Goal: Ask a question: Seek information or help from site administrators or community

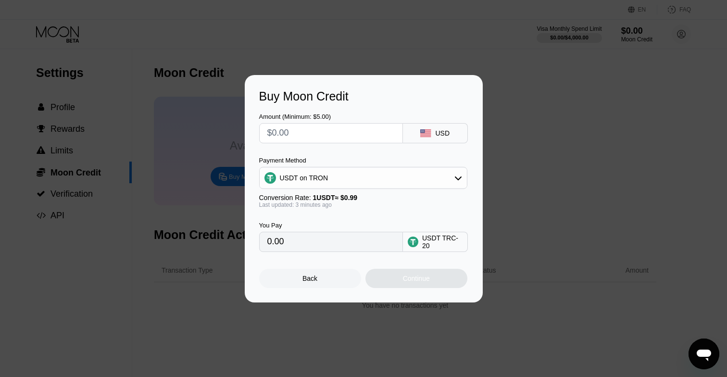
type input "$5"
type input "5.05"
type input "$59"
type input "59.60"
type input "$5"
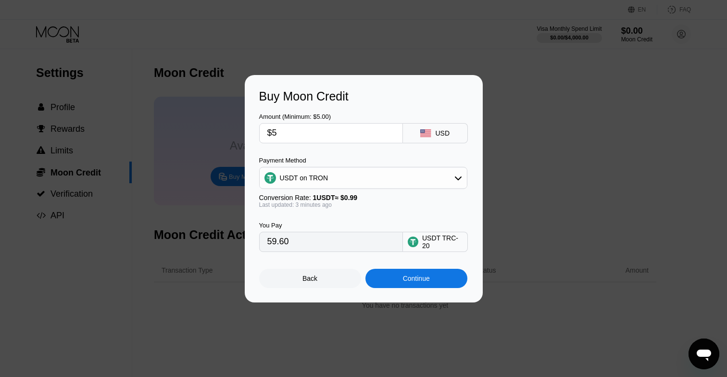
type input "5.05"
type input "0.00"
type input "$6"
type input "6.06"
type input "$60"
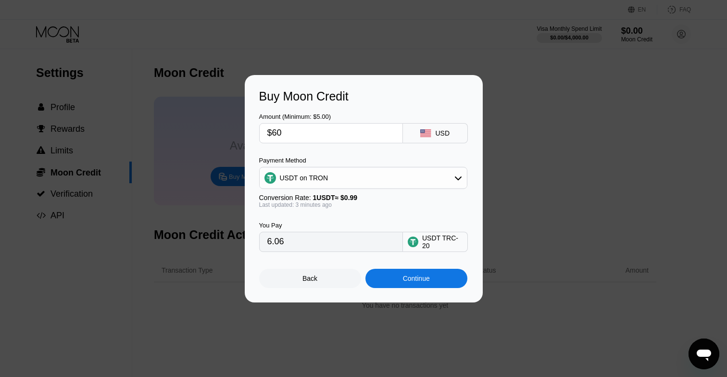
type input "60.61"
type input "$6"
type input "6.06"
type input "0.00"
type input "$5"
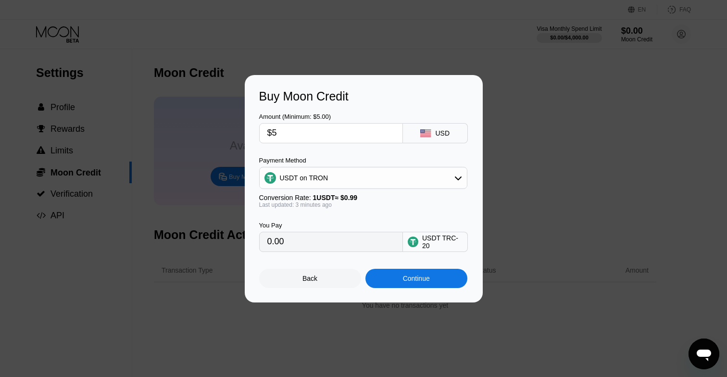
type input "5.05"
type input "$59"
type input "59.60"
click at [396, 279] on div "Continue" at bounding box center [416, 278] width 102 height 19
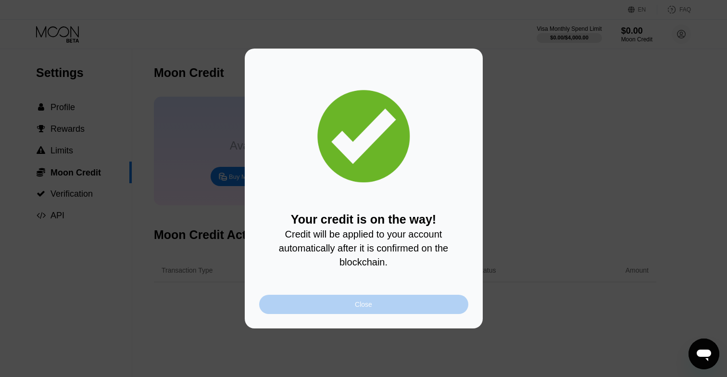
click at [367, 305] on div "Close" at bounding box center [363, 304] width 17 height 8
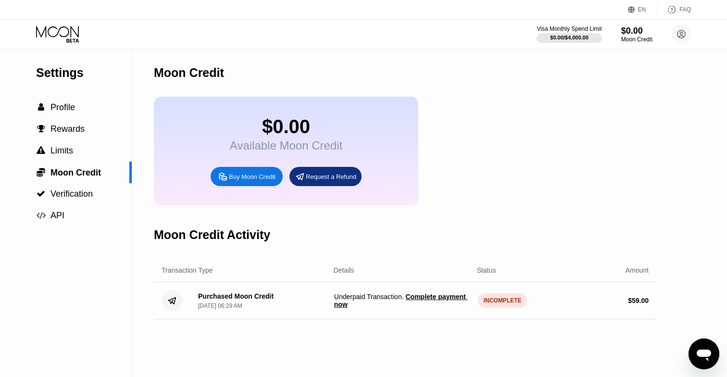
click at [428, 298] on span "Complete payment now" at bounding box center [401, 300] width 134 height 15
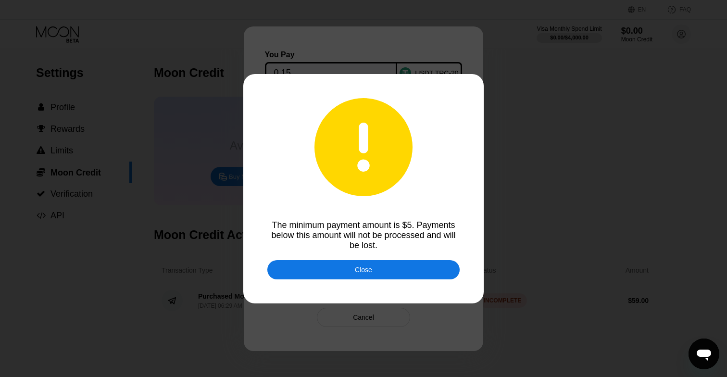
click at [388, 271] on div "Close" at bounding box center [363, 269] width 192 height 19
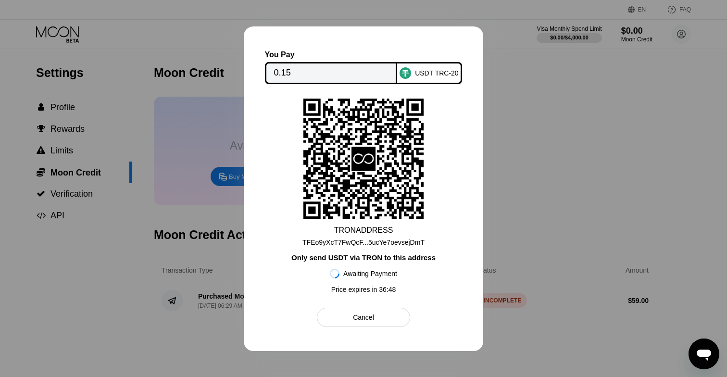
click at [376, 320] on div "Cancel" at bounding box center [363, 317] width 93 height 19
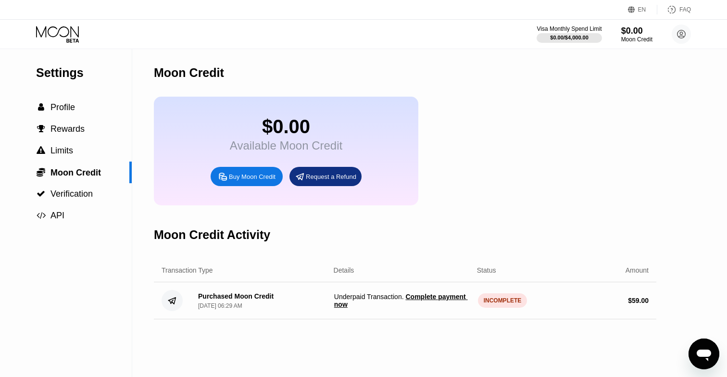
click at [408, 299] on span "Complete payment now" at bounding box center [401, 300] width 134 height 15
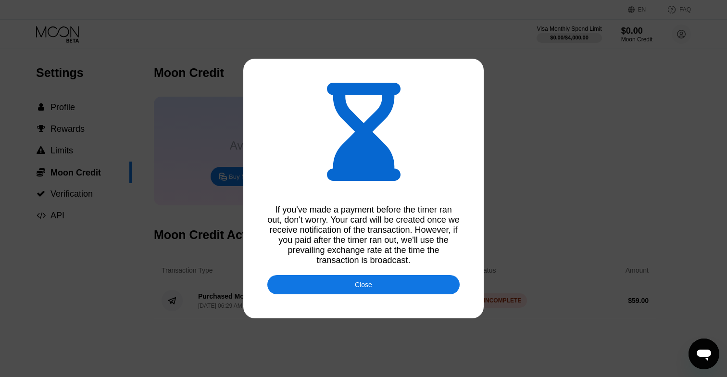
click at [372, 286] on div "Close" at bounding box center [363, 284] width 192 height 19
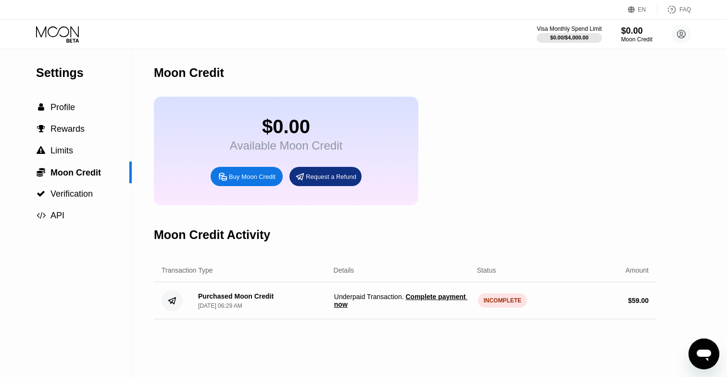
click at [419, 299] on span "Complete payment now" at bounding box center [401, 300] width 134 height 15
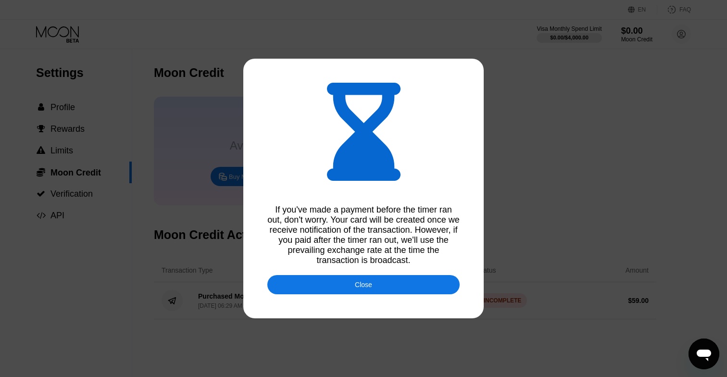
click at [376, 283] on div "Close" at bounding box center [363, 284] width 192 height 19
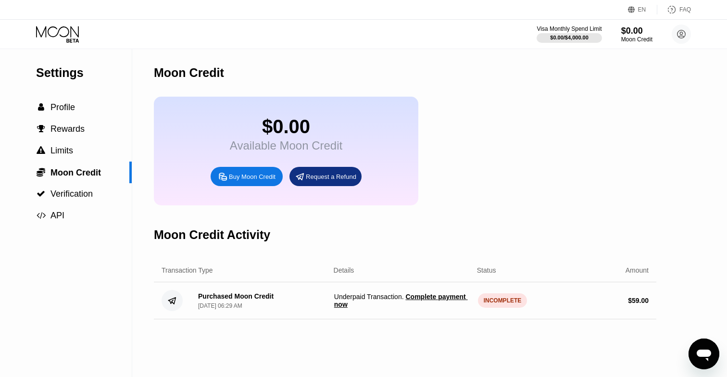
click at [288, 300] on div "Purchased Moon Credit [DATE] 06:29 AM" at bounding box center [258, 300] width 136 height 17
click at [175, 306] on circle at bounding box center [172, 300] width 21 height 21
click at [419, 300] on span "Complete payment now" at bounding box center [401, 300] width 134 height 15
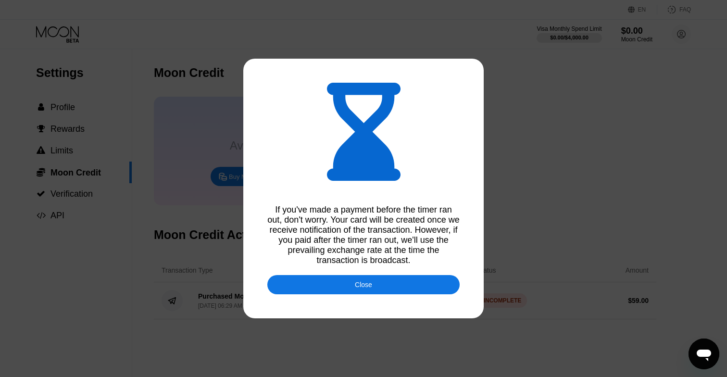
click at [380, 281] on div "Close" at bounding box center [363, 284] width 192 height 19
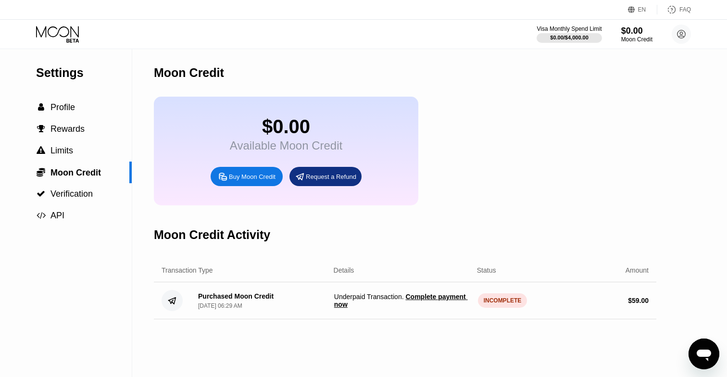
click at [417, 299] on span "Complete payment now" at bounding box center [401, 300] width 134 height 15
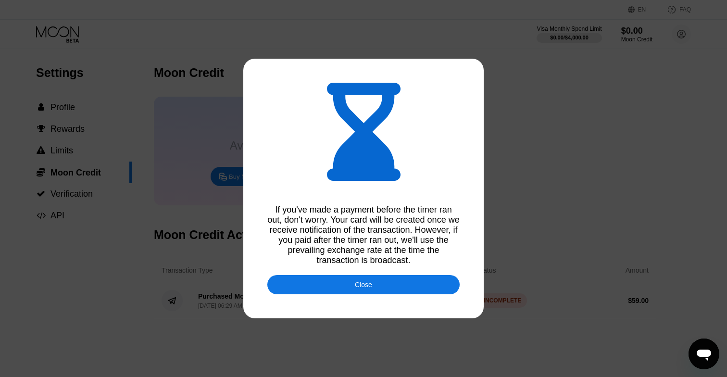
click at [372, 264] on div "If you've made a payment before the timer ran out, don't worry. Your card will …" at bounding box center [363, 235] width 192 height 61
click at [371, 283] on div "Close" at bounding box center [363, 285] width 17 height 8
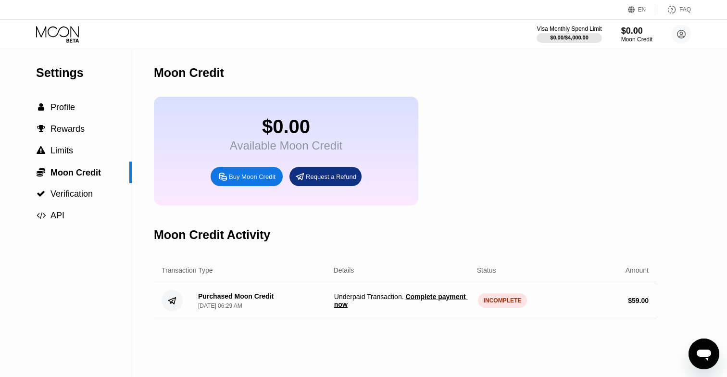
click at [702, 352] on icon "Open messaging window" at bounding box center [704, 356] width 14 height 12
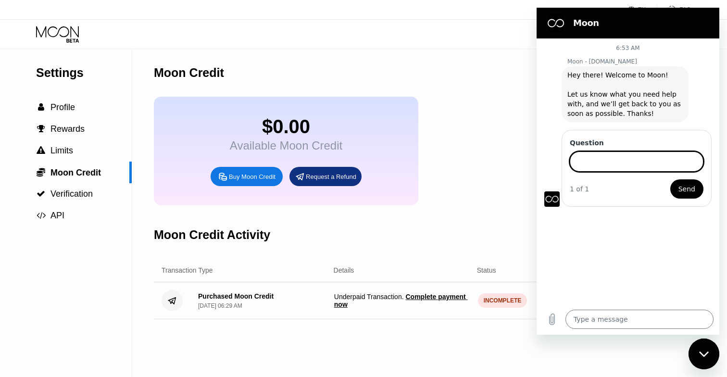
click at [614, 161] on input "Question" at bounding box center [637, 161] width 134 height 20
click at [589, 308] on textarea at bounding box center [639, 304] width 148 height 19
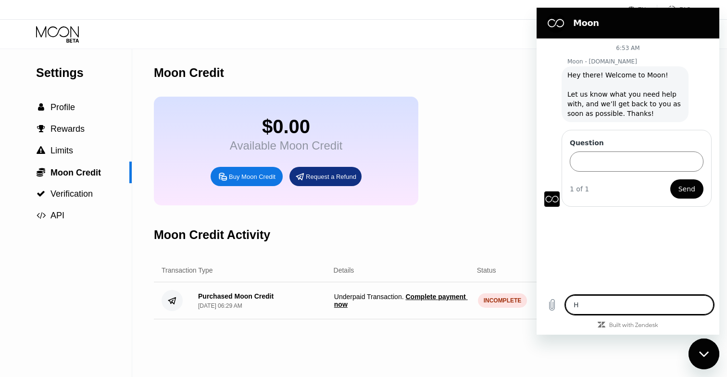
type textarea "Hi"
type textarea "x"
type textarea "Hi"
click at [704, 302] on icon "Send message" at bounding box center [704, 305] width 9 height 11
type textarea "x"
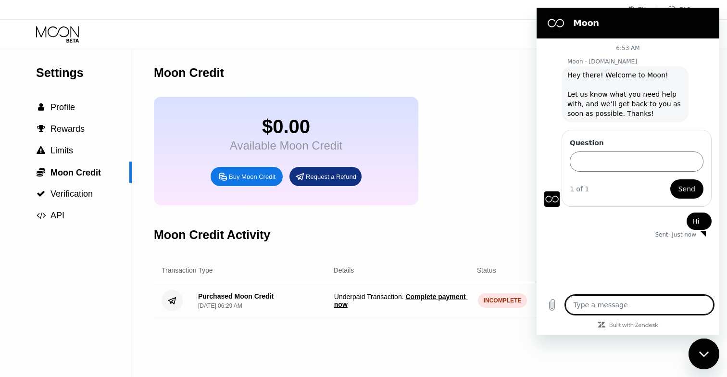
type textarea "I"
type textarea "x"
type textarea "I"
type textarea "x"
type textarea "I t"
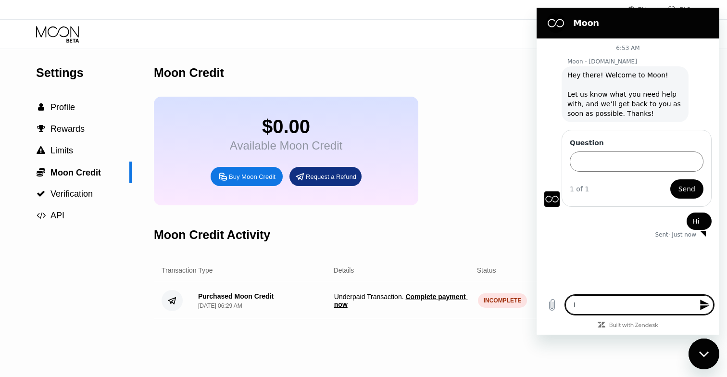
type textarea "x"
type textarea "I to"
type textarea "x"
type textarea "I top"
type textarea "x"
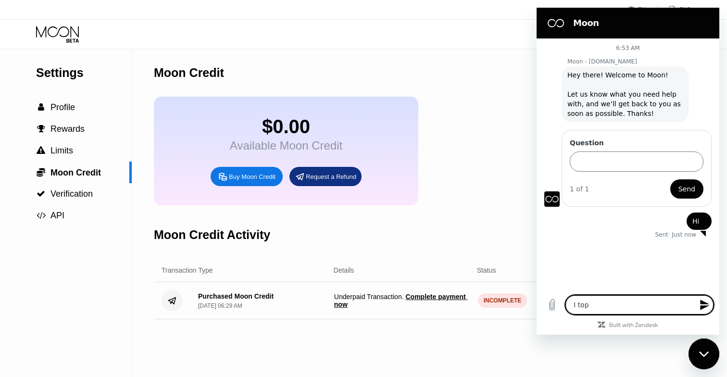
type textarea "I [PERSON_NAME]"
type textarea "x"
type textarea "I toppe"
type textarea "x"
type textarea "I topped"
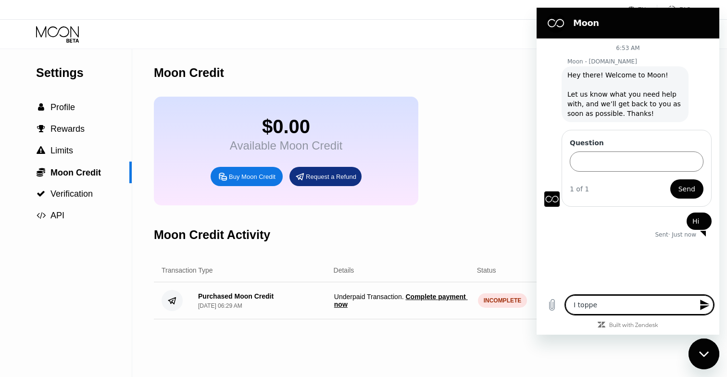
type textarea "x"
type textarea "I topped"
type textarea "x"
type textarea "I topped u"
type textarea "x"
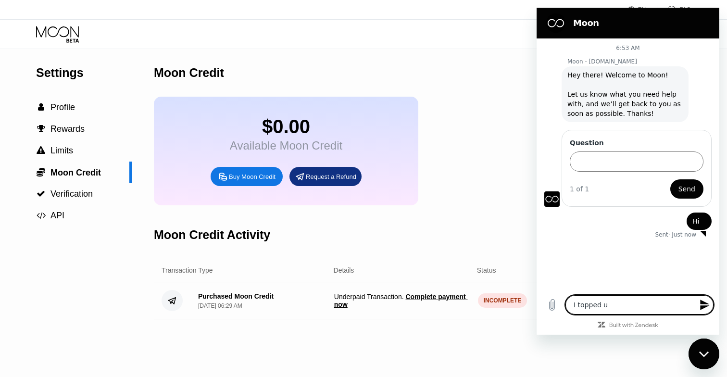
type textarea "I topped up"
type textarea "x"
type textarea "I topped up"
type textarea "x"
type textarea "I topped up m"
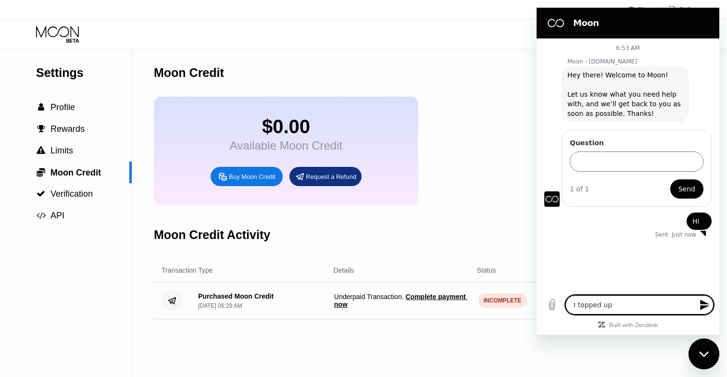
type textarea "x"
type textarea "I topped up my"
type textarea "x"
type textarea "I topped up my"
type textarea "x"
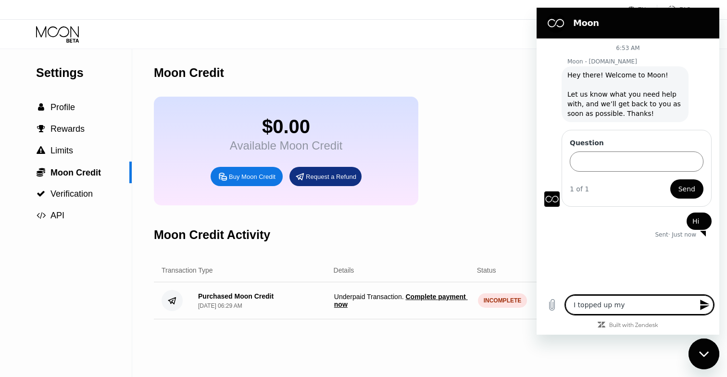
type textarea "I topped up my c"
type textarea "x"
type textarea "I topped up my cr"
type textarea "x"
type textarea "I topped up my cre"
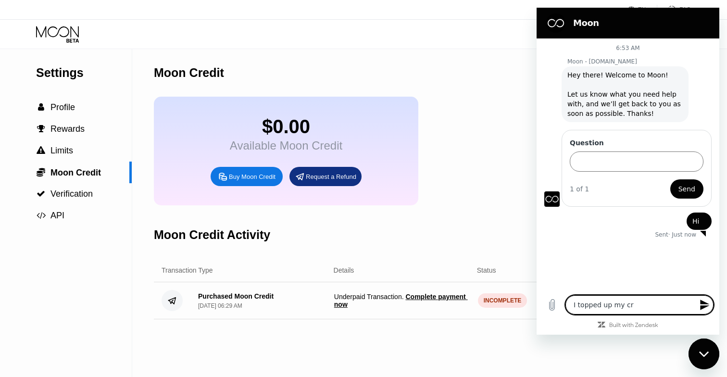
type textarea "x"
type textarea "I topped up my cred"
type textarea "x"
type textarea "I topped up my credi"
type textarea "x"
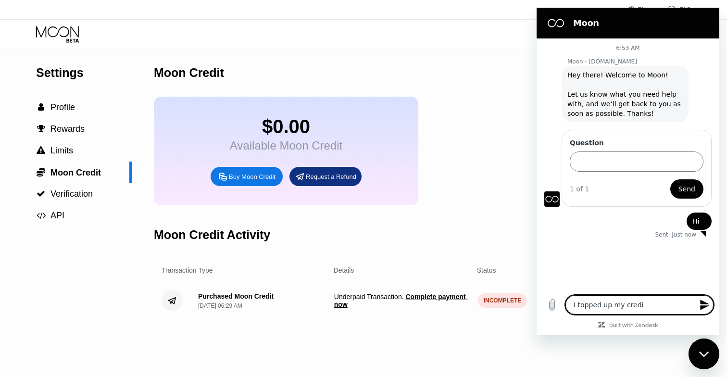
type textarea "I topped up my credit"
type textarea "x"
type textarea "I topped up my credit"
type textarea "x"
type textarea "I topped up my credit a"
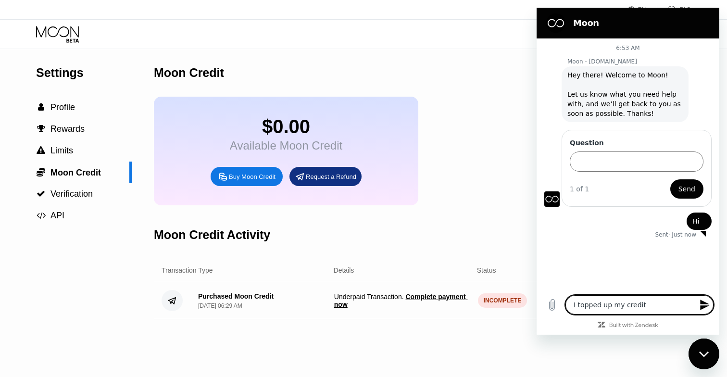
type textarea "x"
type textarea "I topped up my credit af"
type textarea "x"
type textarea "I topped up my credit aft"
type textarea "x"
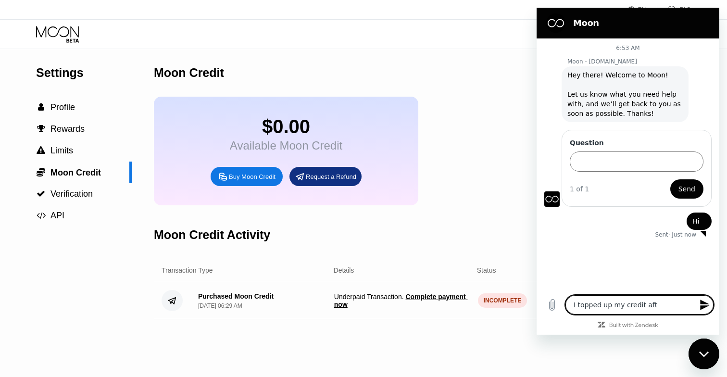
type textarea "I topped up my credit afte"
type textarea "x"
type textarea "I topped up my credit after"
type textarea "x"
type textarea "I topped up my credit after"
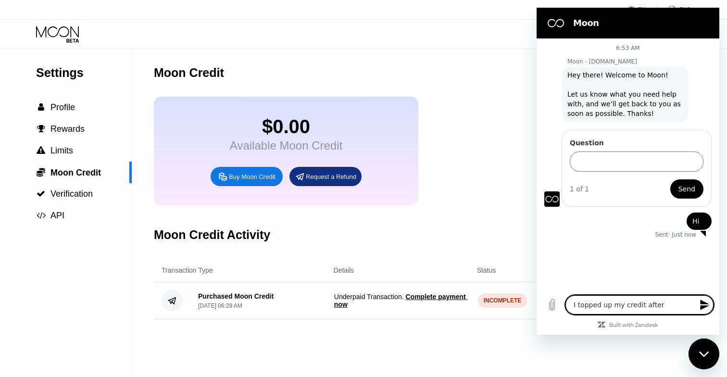
type textarea "x"
type textarea "I topped up my credit after i"
type textarea "x"
type textarea "I topped up my credit after it"
type textarea "x"
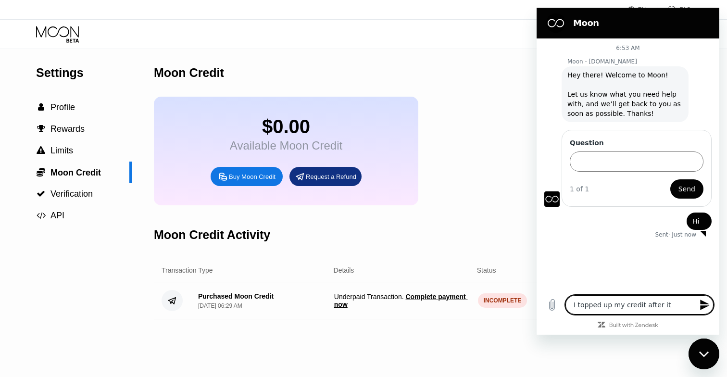
type textarea "I topped up my credit after it"
type textarea "x"
type textarea "I topped up my credit after it w"
type textarea "x"
type textarea "I topped up my credit after it wa"
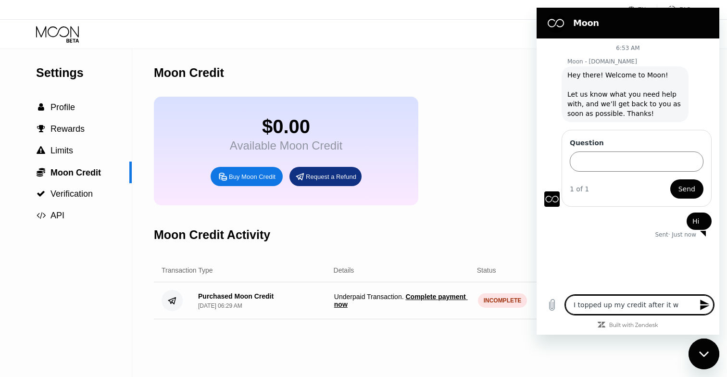
type textarea "x"
type textarea "I topped up my credit after it was"
type textarea "x"
type textarea "I topped up my credit after it was"
type textarea "x"
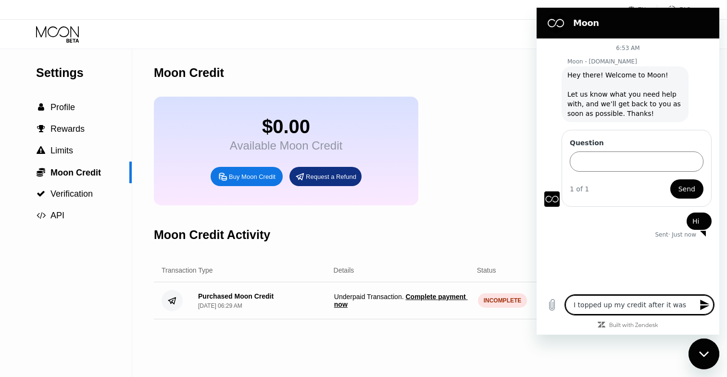
type textarea "I topped up my credit after it was u"
type textarea "x"
type textarea "I topped up my credit after it was un"
type textarea "x"
type textarea "I topped up my credit after it was und"
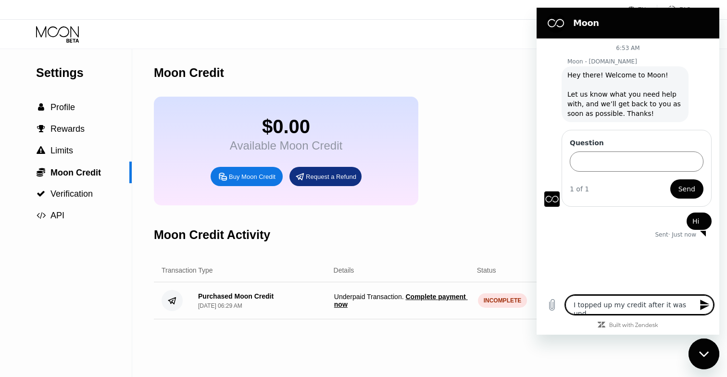
type textarea "x"
type textarea "I topped up my credit after it was unde"
type textarea "x"
type textarea "I topped up my credit after it was under"
type textarea "x"
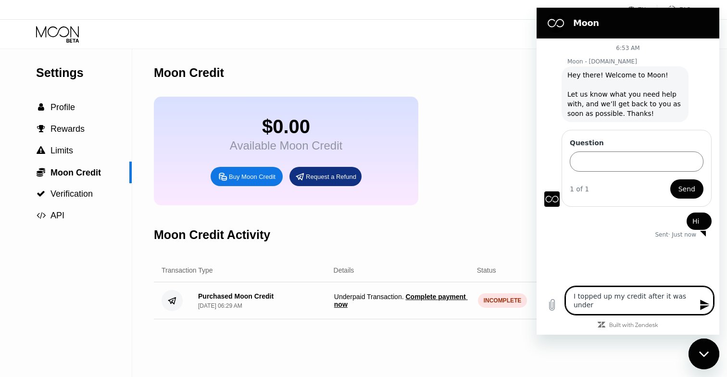
type textarea "I topped up my credit after it was underp"
type textarea "x"
type textarea "I topped up my credit after it was underpa"
type textarea "x"
type textarea "I topped up my credit after it was underpai"
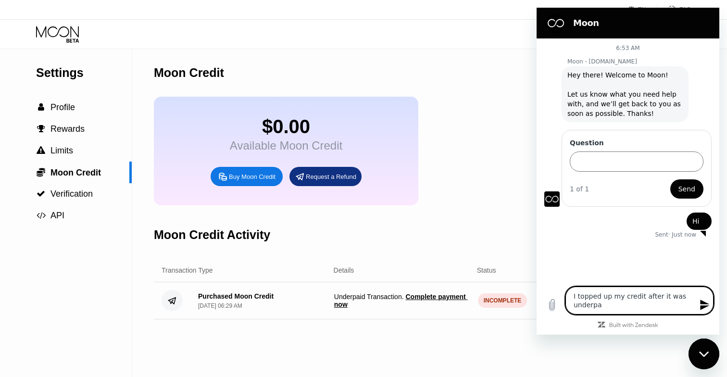
type textarea "x"
type textarea "I topped up my credit after it was underpaid"
type textarea "x"
type textarea "I topped up my credit after it was underpaid"
type textarea "x"
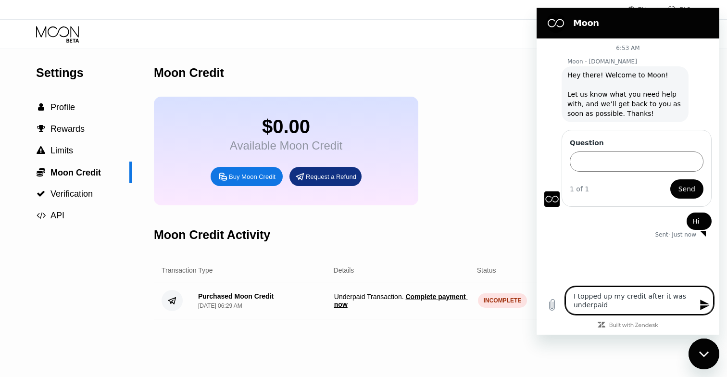
type textarea "I topped up my credit after it was underpaid b"
type textarea "x"
type textarea "I topped up my credit after it was underpaid bu"
type textarea "x"
type textarea "I topped up my credit after it was underpaid but"
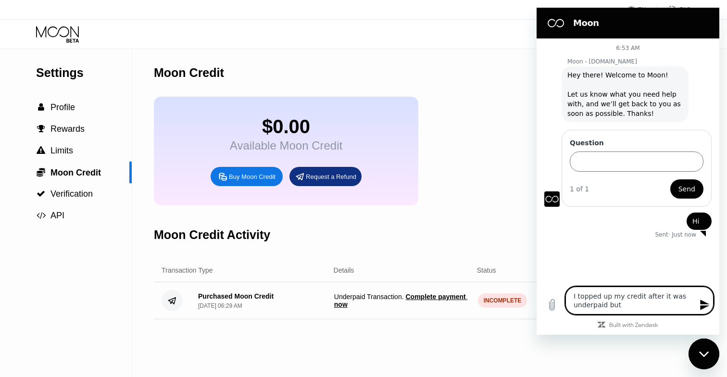
type textarea "x"
type textarea "I topped up my credit after it was underpaid but"
type textarea "x"
type textarea "I topped up my credit after it was underpaid but i"
type textarea "x"
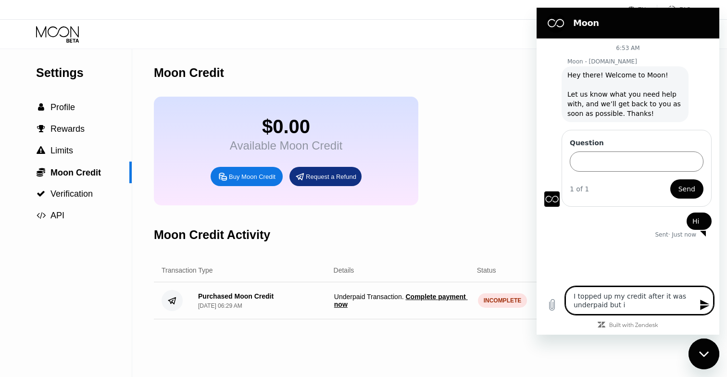
type textarea "I topped up my credit after it was underpaid but it"
type textarea "x"
type textarea "I topped up my credit after it was underpaid but it"
type textarea "x"
type textarea "I topped up my credit after it was underpaid but it h"
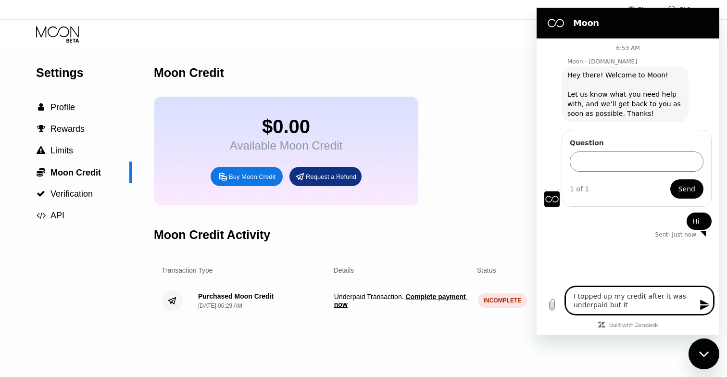
type textarea "x"
type textarea "I topped up my credit after it was underpaid but it ha"
type textarea "x"
type textarea "I topped up my credit after it was underpaid but it has"
type textarea "x"
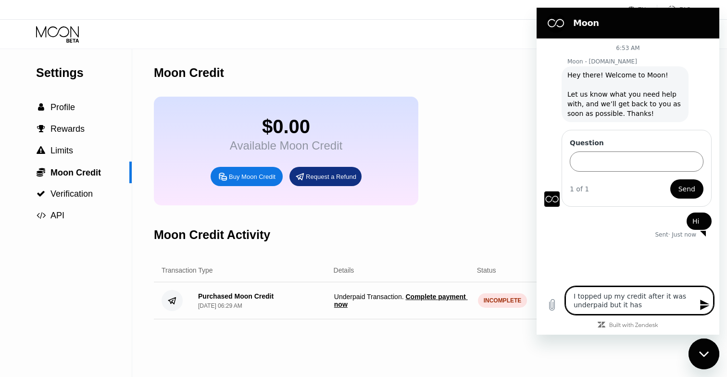
type textarea "I topped up my credit after it was underpaid but it has"
type textarea "x"
type textarea "I topped up my credit after it was underpaid but it has n"
type textarea "x"
type textarea "I topped up my credit after it was underpaid but it has no"
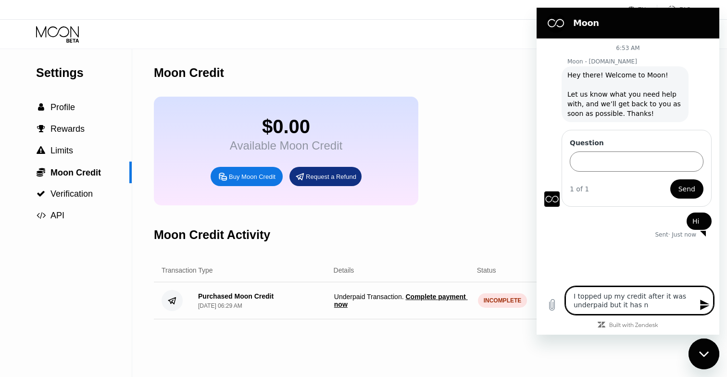
type textarea "x"
type textarea "I topped up my credit after it was underpaid but it has not"
type textarea "x"
type textarea "I topped up my credit after it was underpaid but it has not"
type textarea "x"
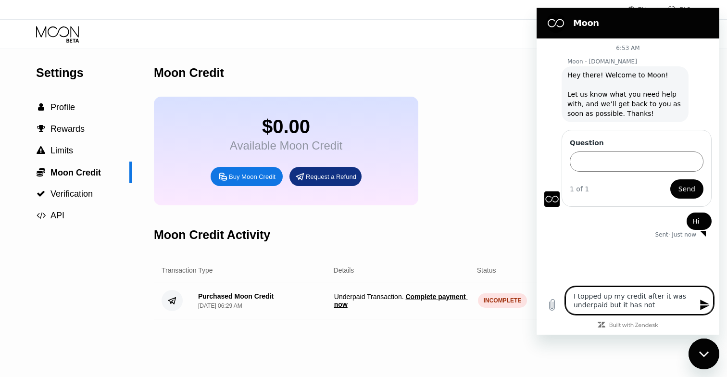
type textarea "I topped up my credit after it was underpaid but it has not y"
type textarea "x"
type textarea "I topped up my credit after it was underpaid but it has not ye"
type textarea "x"
type textarea "I topped up my credit after it was underpaid but it has not yet"
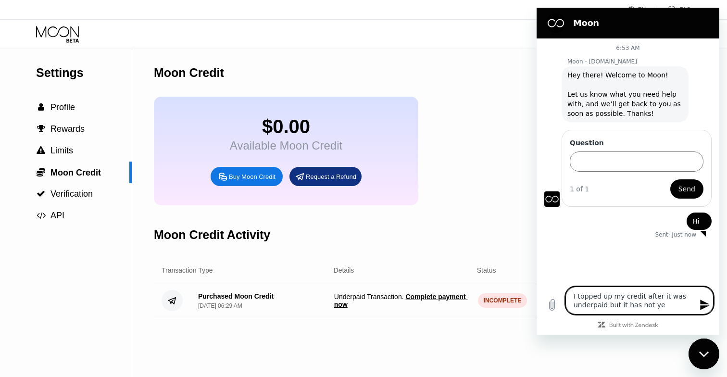
type textarea "x"
type textarea "I topped up my credit after it was underpaid but it has not yet"
type textarea "x"
type textarea "I topped up my credit after it was underpaid but it has not yet u"
type textarea "x"
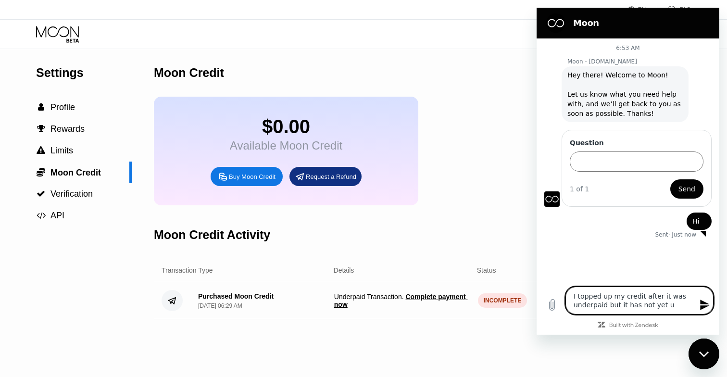
type textarea "I topped up my credit after it was underpaid but it has not yet up"
type textarea "x"
type textarea "I topped up my credit after it was underpaid but it has not yet upd"
type textarea "x"
type textarea "I topped up my credit after it was underpaid but it has not yet upda"
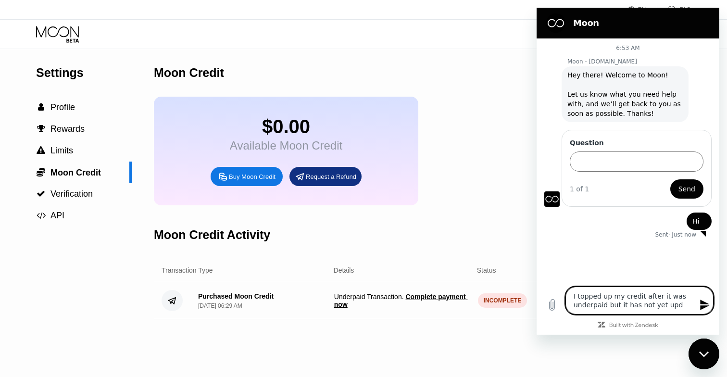
type textarea "x"
type textarea "I topped up my credit after it was underpaid but it has not yet updat"
type textarea "x"
type textarea "I topped up my credit after it was underpaid but it has not yet update"
type textarea "x"
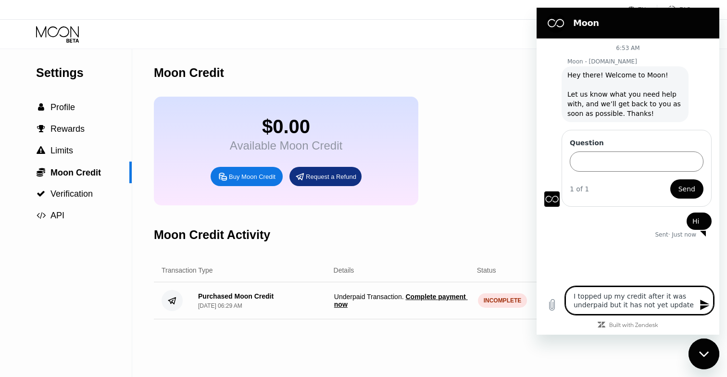
type textarea "I topped up my credit after it was underpaid but it has not yet updated"
type textarea "x"
type textarea "I topped up my credit after it was underpaid but it has not yet updated."
type textarea "x"
type textarea "I topped up my credit after it was underpaid but it has not yet updated."
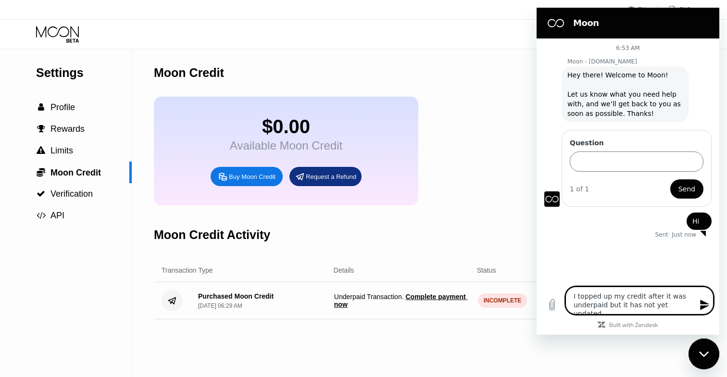
type textarea "x"
paste textarea "TFEo9yXcT7FwQcFGzZf5ucYe7oevsejDmT"
type textarea "I topped up my credit after it was underpaid but it has not yet updated. TFEo9y…"
type textarea "x"
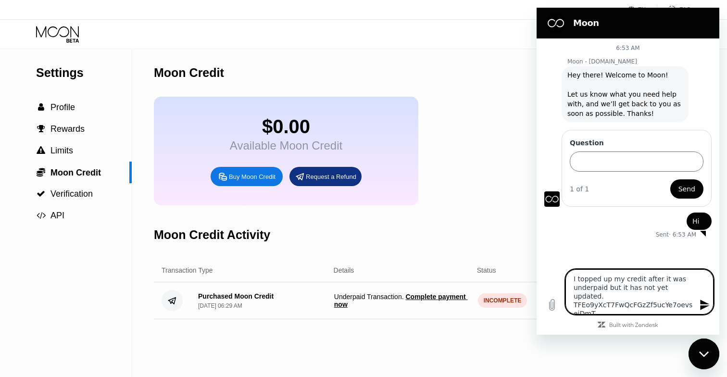
click at [689, 287] on textarea "I topped up my credit after it was underpaid but it has not yet updated. TFEo9y…" at bounding box center [639, 291] width 148 height 45
type textarea "I topped up my credit after it was underpaid but it has not yet updated. TTFEo9…"
type textarea "x"
type textarea "I topped up my credit after it was underpaid but it has not yet updated. TrTFEo…"
type textarea "x"
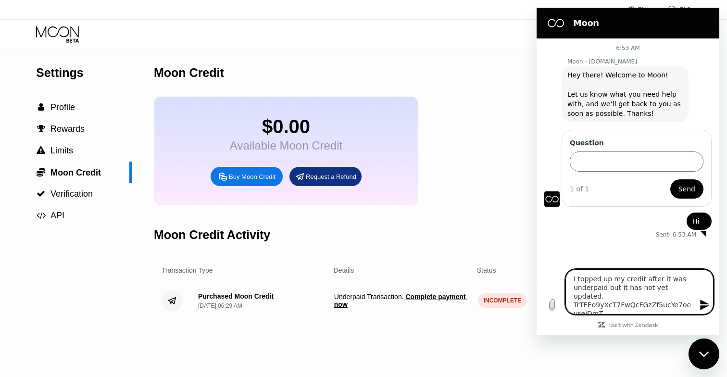
type textarea "I topped up my credit after it was underpaid but it has not yet updated. TraTFE…"
type textarea "x"
type textarea "I topped up my credit after it was underpaid but it has not yet updated. TranTF…"
type textarea "x"
type textarea "I topped up my credit after it was underpaid but it has not yet updated. TransT…"
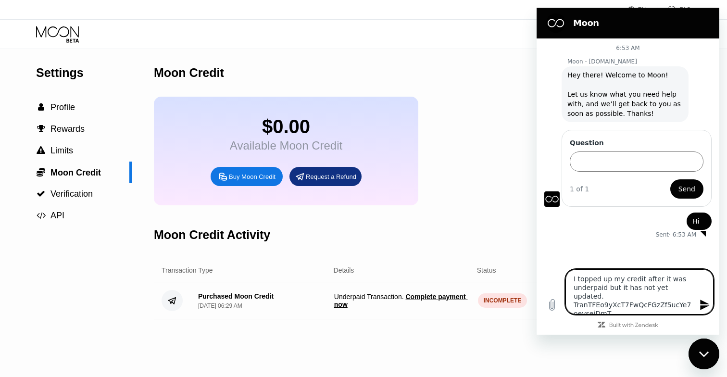
type textarea "x"
type textarea "I topped up my credit after it was underpaid but it has not yet updated. Transa…"
type textarea "x"
type textarea "I topped up my credit after it was underpaid but it has not yet updated. Transa…"
type textarea "x"
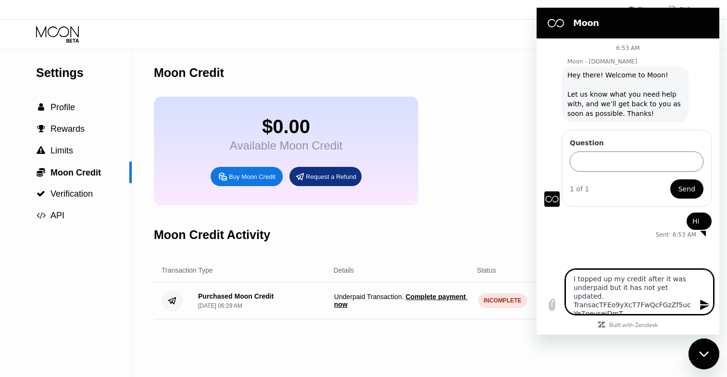
type textarea "I topped up my credit after it was underpaid but it has not yet updated. Transa…"
type textarea "x"
type textarea "I topped up my credit after it was underpaid but it has not yet updated. Transa…"
type textarea "x"
type textarea "I topped up my credit after it was underpaid but it has not yet updated. Transa…"
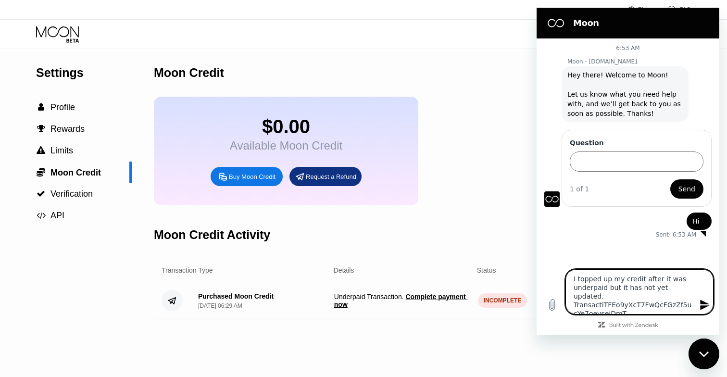
type textarea "x"
type textarea "I topped up my credit after it was underpaid but it has not yet updated. Transa…"
type textarea "x"
type textarea "I topped up my credit after it was underpaid but it has not yet updated. Transa…"
type textarea "x"
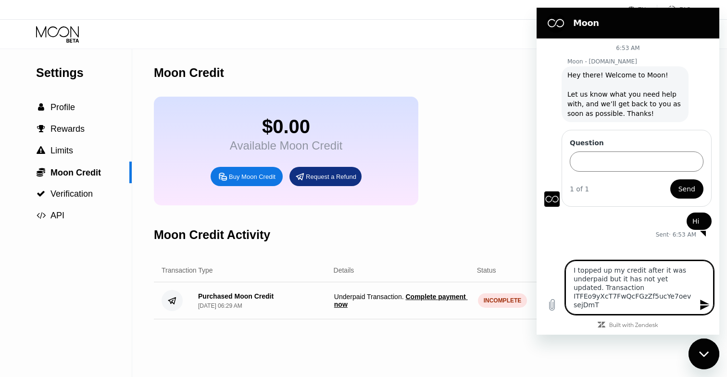
type textarea "I topped up my credit after it was underpaid but it has not yet updated. Transa…"
type textarea "x"
type textarea "I topped up my credit after it was underpaid but it has not yet updated. Transa…"
click at [607, 278] on textarea "I topped up my credit after it was underpaid but it has not yet updated. Transa…" at bounding box center [639, 288] width 148 height 54
click at [617, 278] on textarea "I topped up my credit after it was underpaid by 0.15but it has not yet updated.…" at bounding box center [639, 288] width 148 height 54
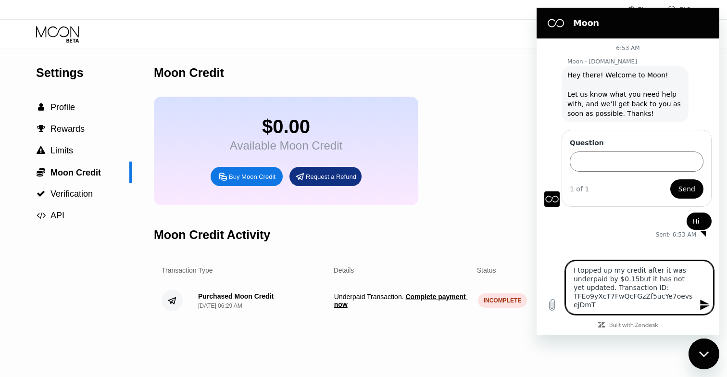
click at [634, 278] on textarea "I topped up my credit after it was underpaid by $0.15but it has not yet updated…" at bounding box center [639, 288] width 148 height 54
click at [704, 304] on icon "Send message" at bounding box center [704, 305] width 9 height 11
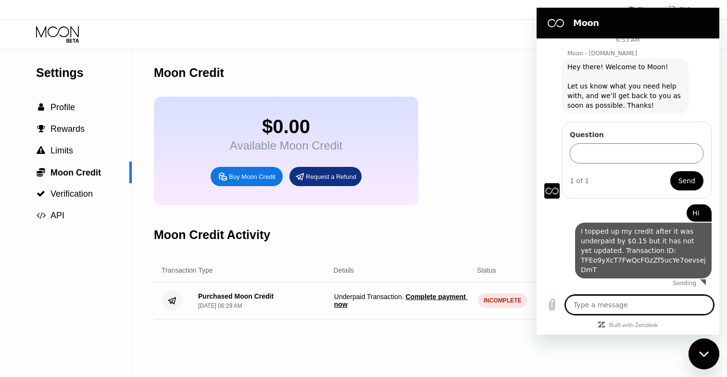
scroll to position [8, 0]
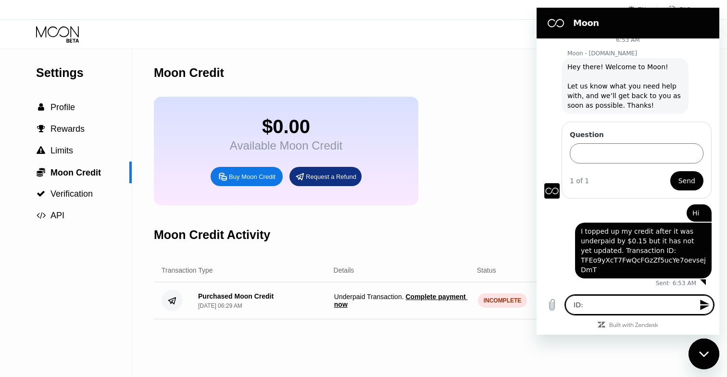
paste textarea "69664f4a8a81939b8ddb80c718765d31280327d1298f1c7dd9014a044f04dad7"
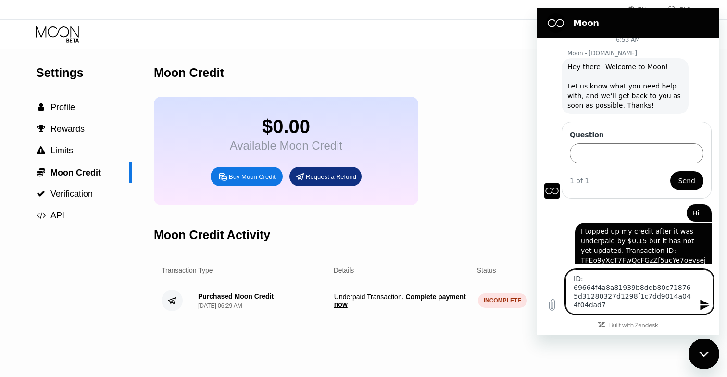
scroll to position [9, 0]
click at [707, 306] on icon "Send message" at bounding box center [704, 305] width 9 height 11
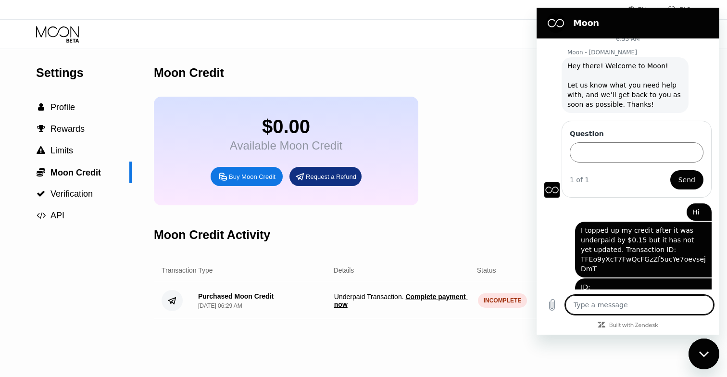
scroll to position [55, 0]
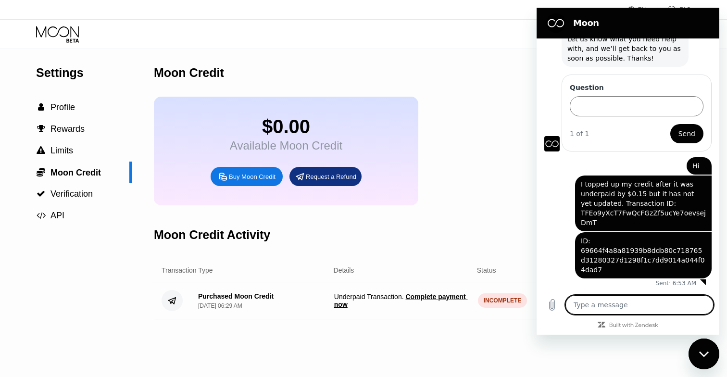
click at [420, 220] on div "Moon Credit Activity" at bounding box center [405, 235] width 502 height 48
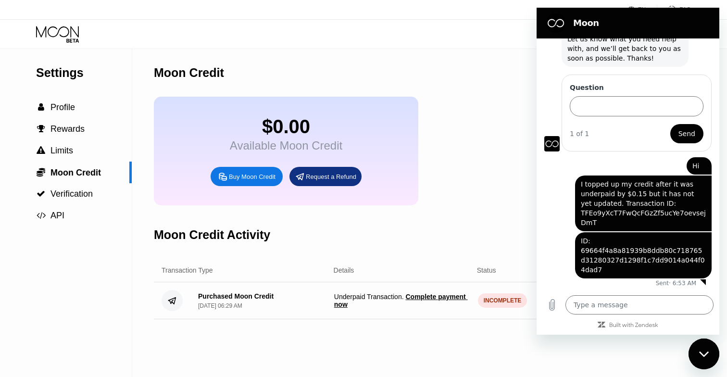
click at [369, 308] on span "Complete payment now" at bounding box center [401, 300] width 134 height 15
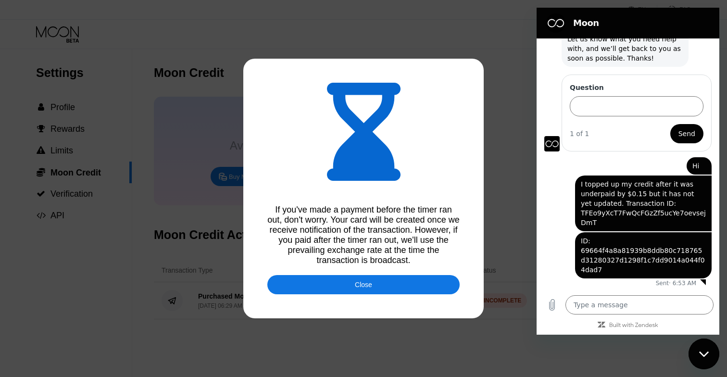
click at [370, 286] on div "Close" at bounding box center [363, 285] width 17 height 8
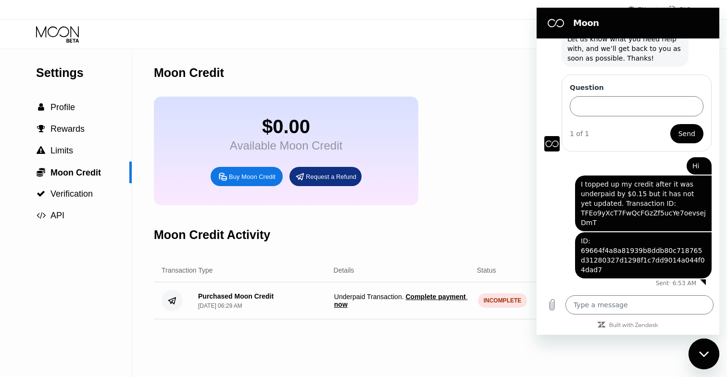
scroll to position [142, 0]
